Goal: Navigation & Orientation: Find specific page/section

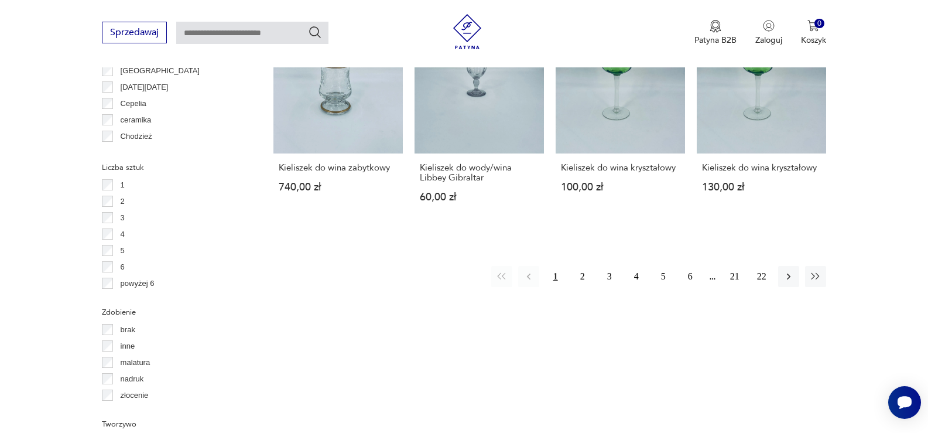
scroll to position [1113, 0]
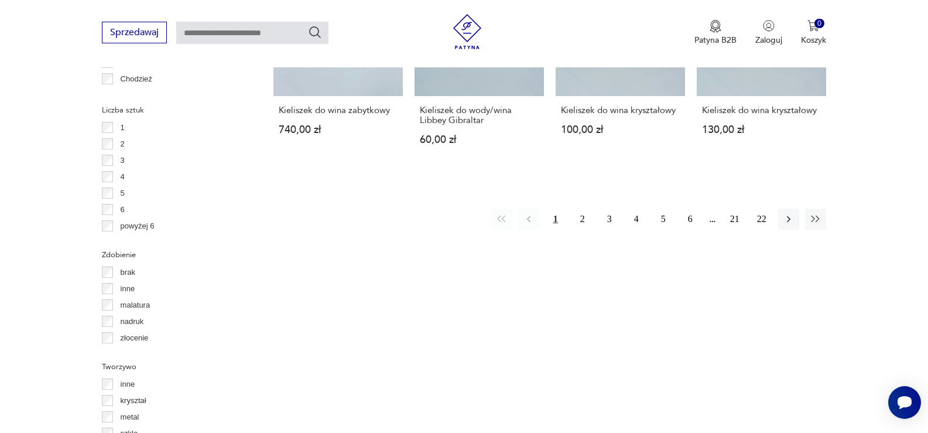
scroll to position [1247, 0]
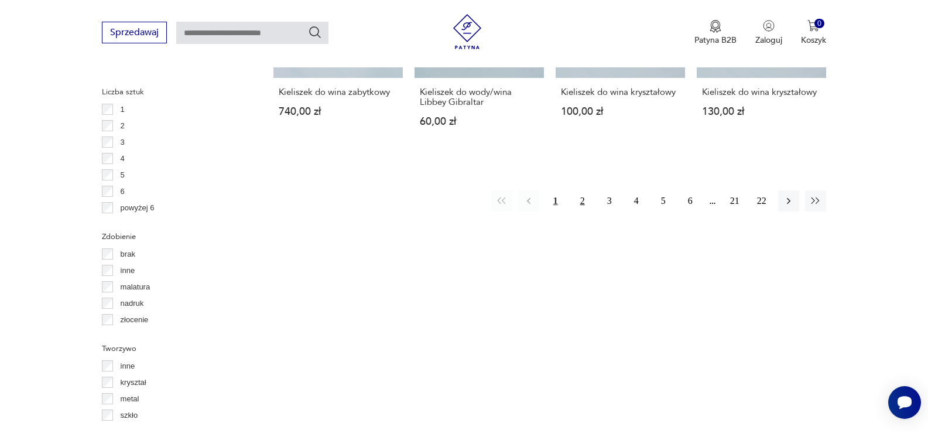
click at [582, 196] on button "2" at bounding box center [582, 200] width 21 height 21
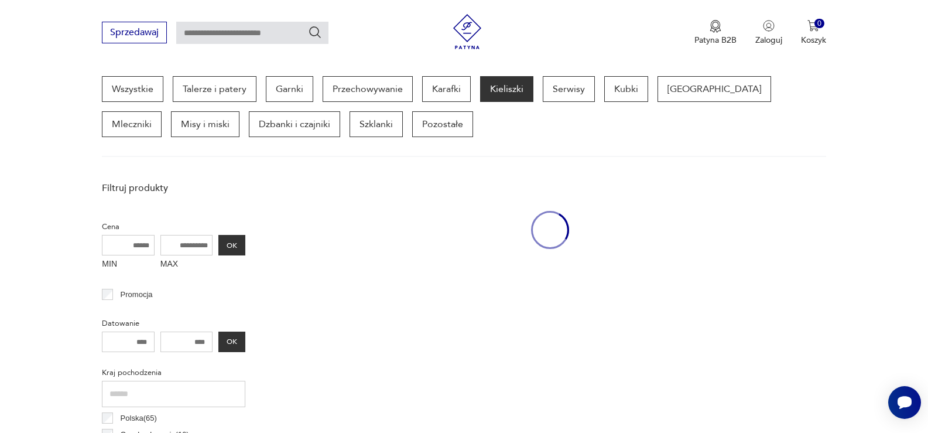
scroll to position [311, 0]
